Goal: Task Accomplishment & Management: Manage account settings

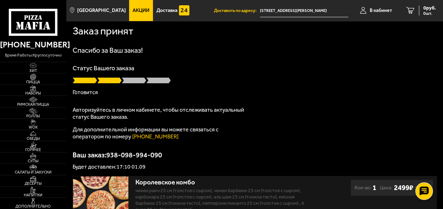
scroll to position [37, 0]
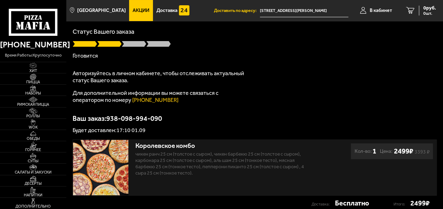
scroll to position [37, 0]
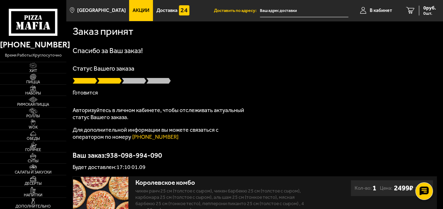
click at [193, 12] on ul "Акции Доставка" at bounding box center [171, 10] width 85 height 21
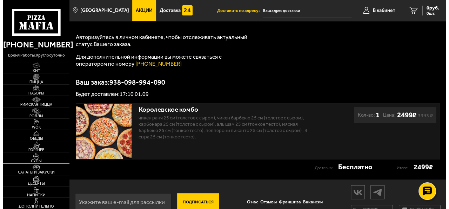
scroll to position [90, 0]
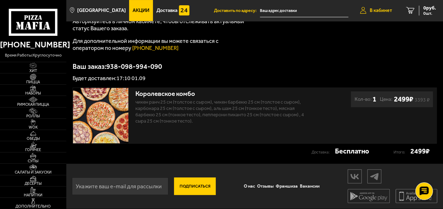
click at [373, 12] on span "В кабинет" at bounding box center [381, 10] width 22 height 5
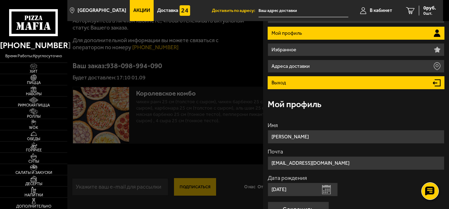
scroll to position [15, 0]
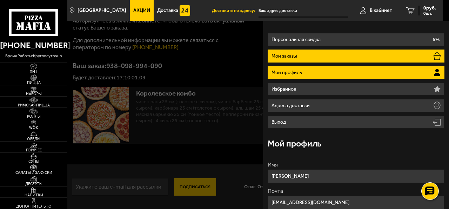
click at [356, 54] on li "Мои заказы" at bounding box center [356, 55] width 177 height 13
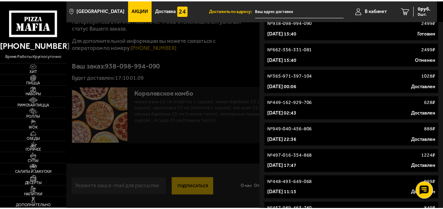
scroll to position [178, 0]
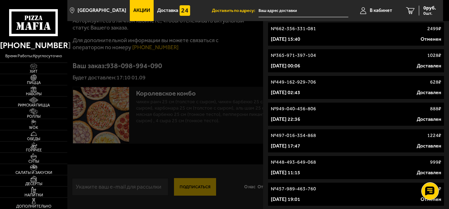
click at [170, 52] on div at bounding box center [291, 125] width 449 height 209
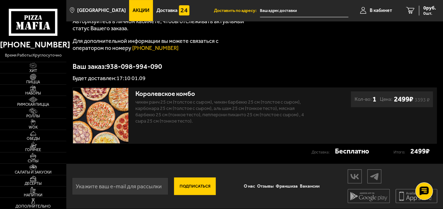
scroll to position [0, 0]
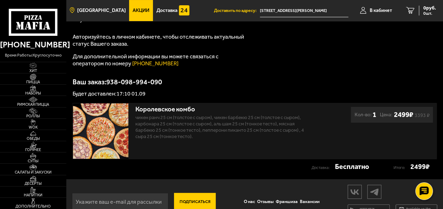
scroll to position [90, 0]
